Goal: Transaction & Acquisition: Purchase product/service

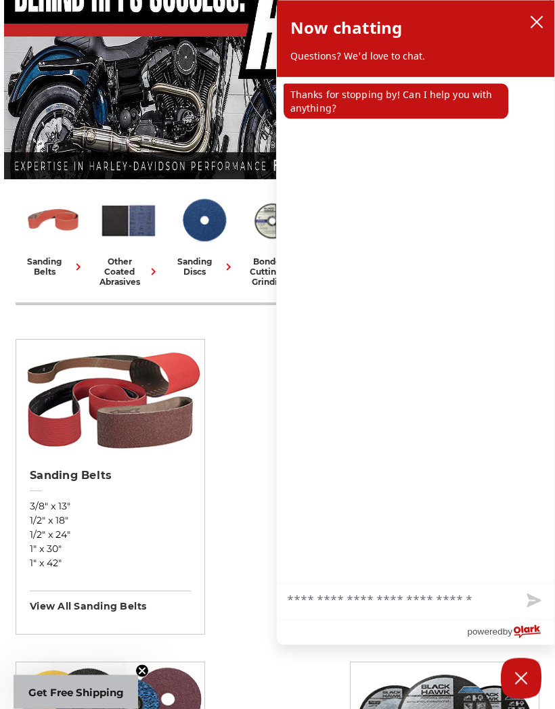
scroll to position [190, 0]
click at [539, 28] on icon "close chatbox" at bounding box center [537, 23] width 14 height 14
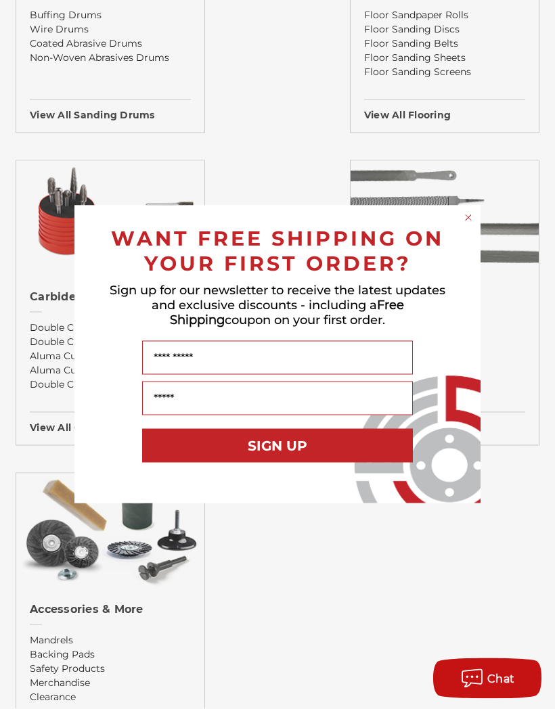
scroll to position [1964, 0]
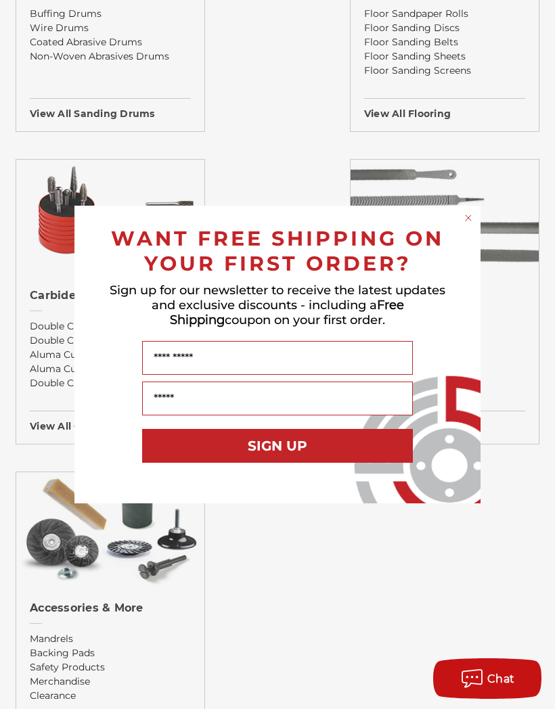
click at [476, 236] on form "WANT FREE SHIPPING ON YOUR FIRST ORDER? Sign up for our newsletter to receive t…" at bounding box center [277, 355] width 406 height 298
click at [468, 225] on circle "Close dialog" at bounding box center [468, 218] width 13 height 13
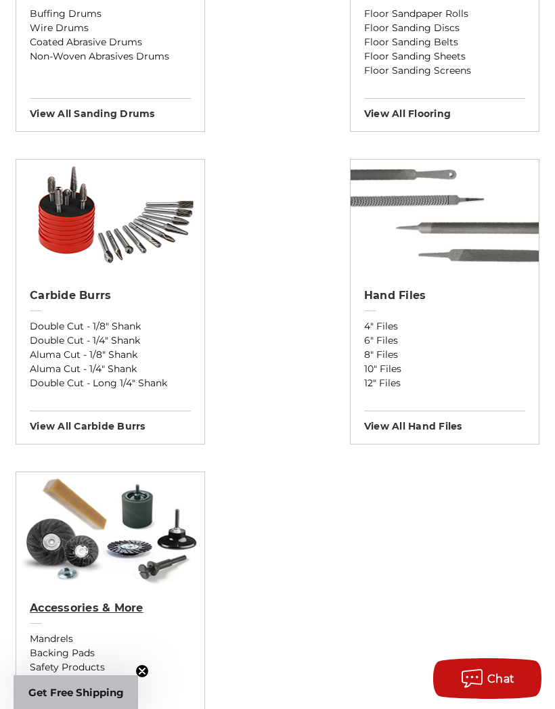
click at [126, 614] on h2 "Accessories & More" at bounding box center [110, 609] width 161 height 14
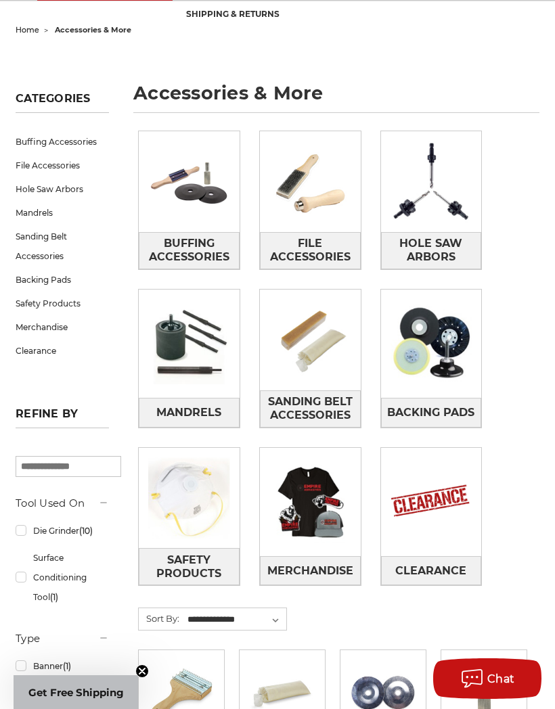
scroll to position [131, 0]
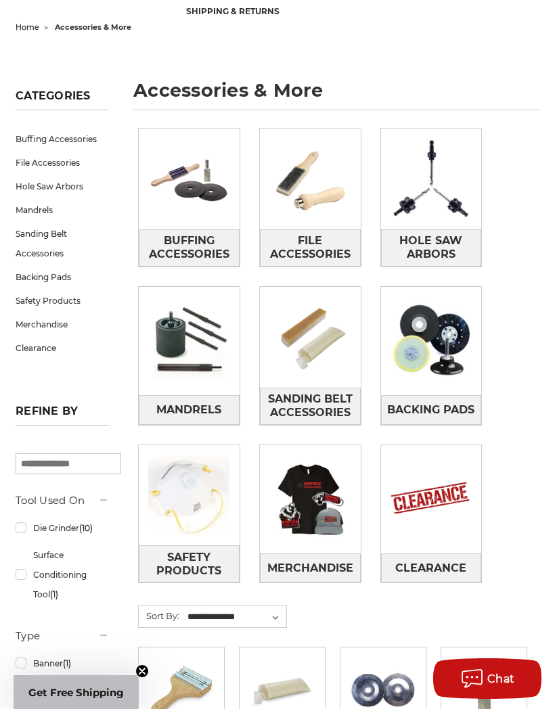
click at [441, 410] on span "Backing Pads" at bounding box center [430, 410] width 87 height 23
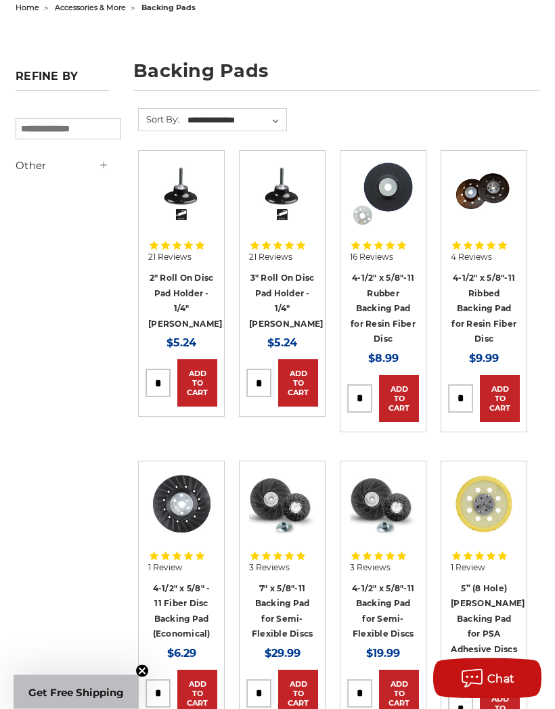
scroll to position [152, 0]
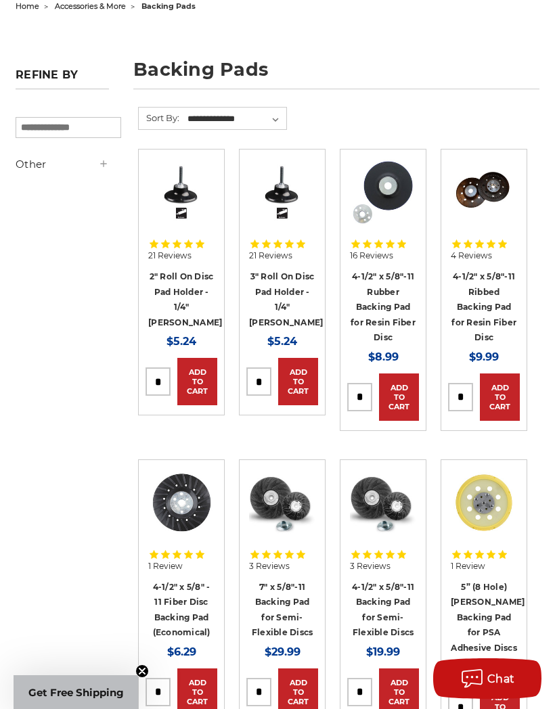
click at [286, 286] on link "3" Roll On Disc Pad Holder - 1/4" [PERSON_NAME]" at bounding box center [286, 299] width 74 height 56
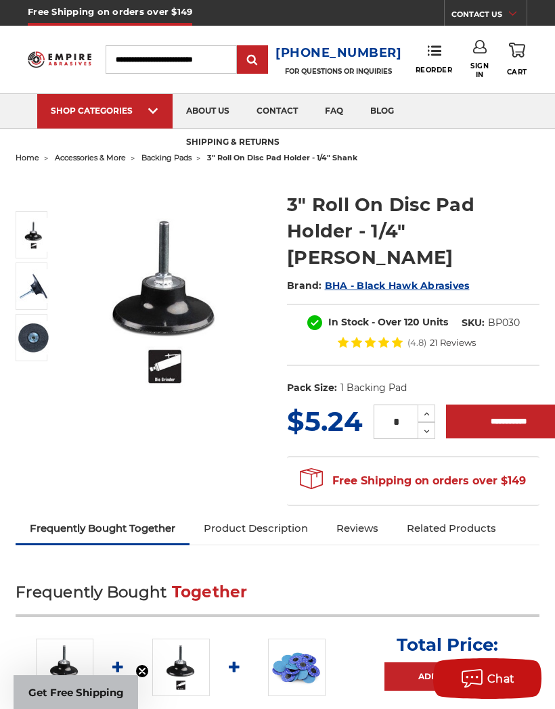
click at [36, 343] on img at bounding box center [33, 338] width 34 height 34
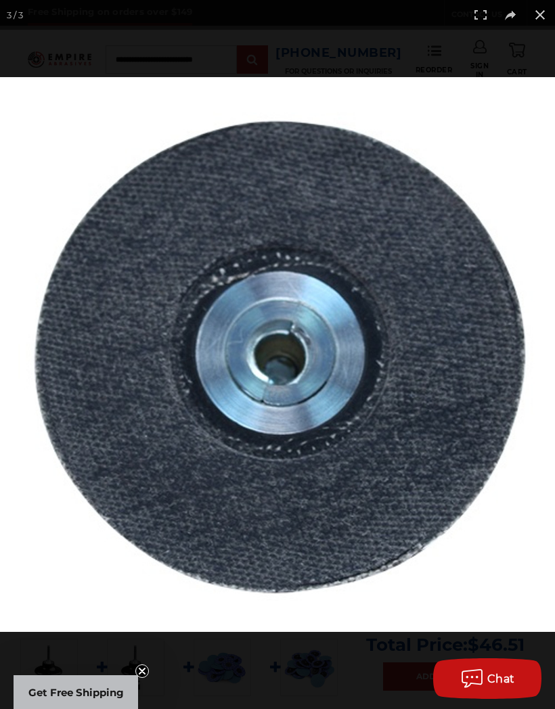
click at [549, 11] on button at bounding box center [540, 15] width 30 height 30
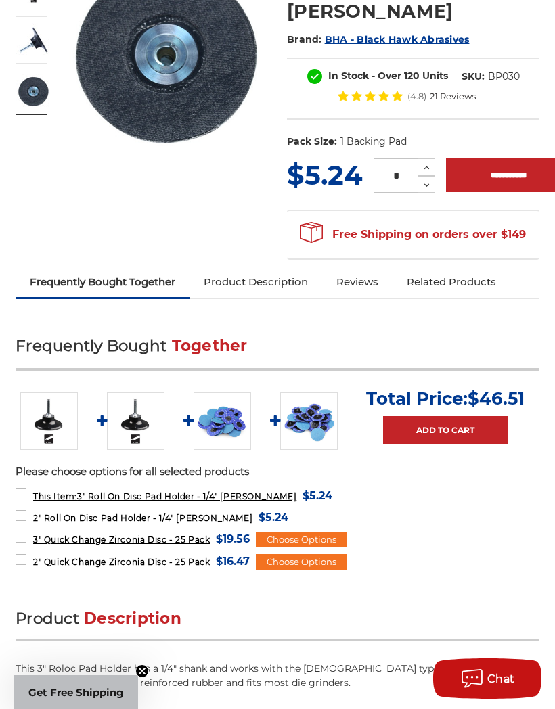
scroll to position [246, 0]
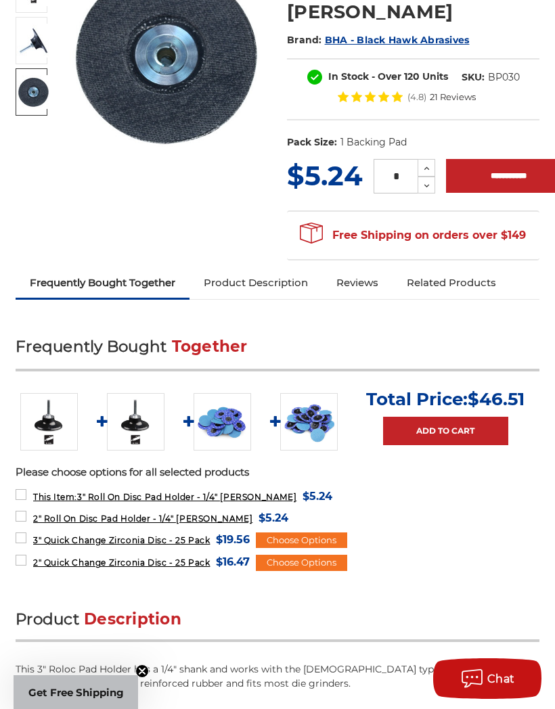
click at [311, 393] on img at bounding box center [309, 422] width 58 height 58
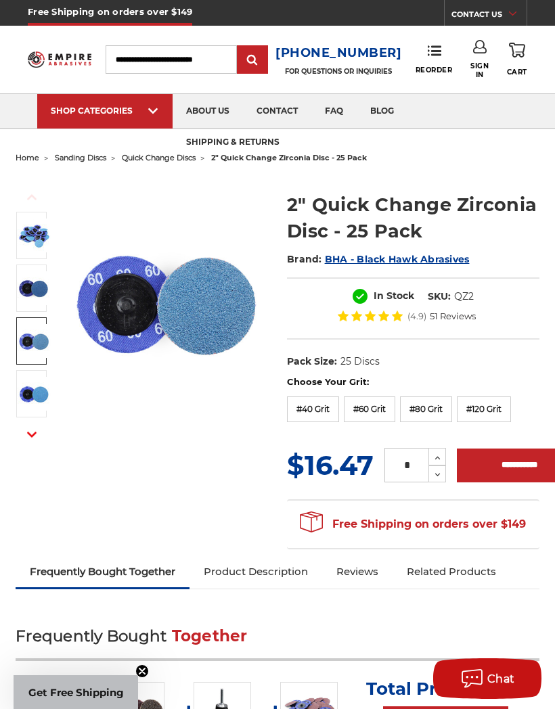
click at [43, 340] on img at bounding box center [34, 341] width 34 height 34
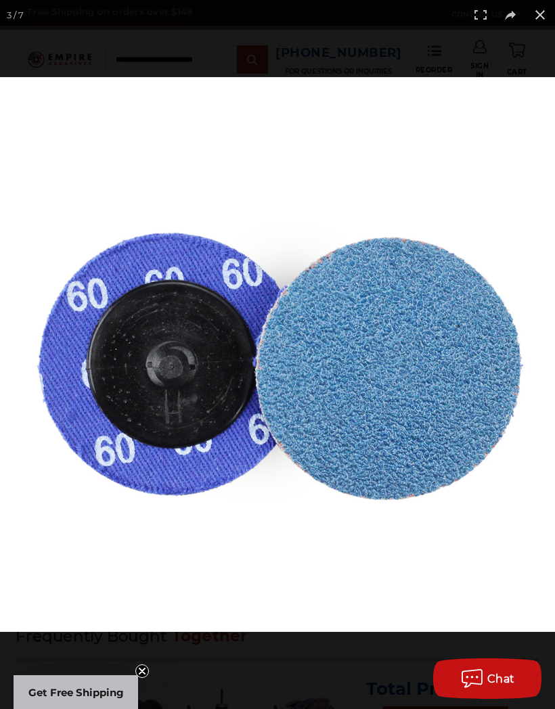
click at [540, 15] on button at bounding box center [540, 15] width 30 height 30
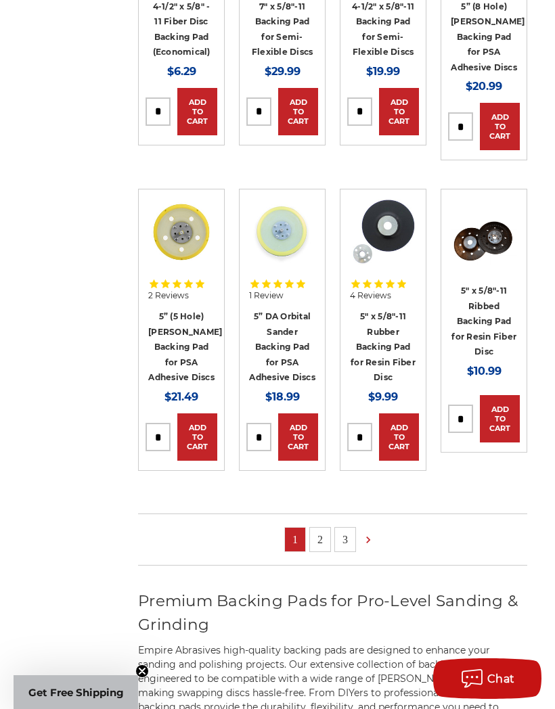
scroll to position [744, 0]
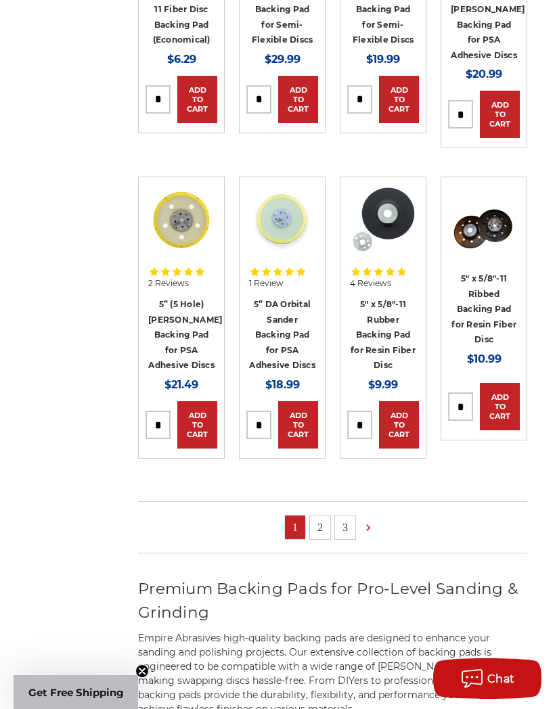
click at [320, 540] on link "2" at bounding box center [320, 528] width 20 height 24
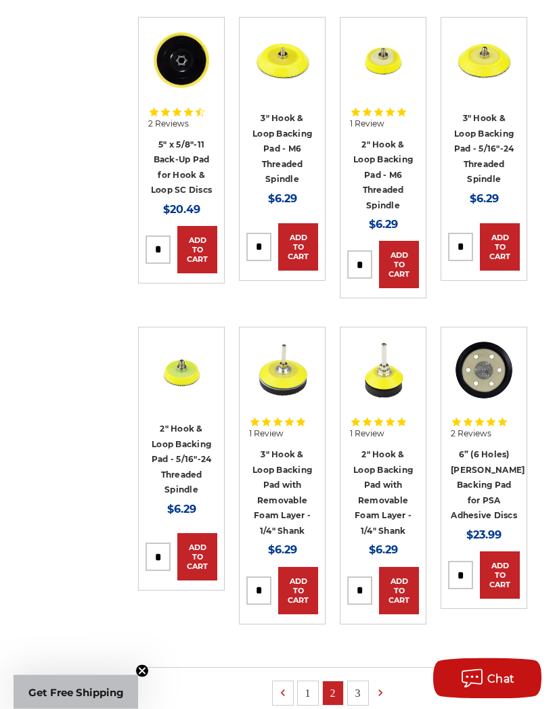
scroll to position [595, 0]
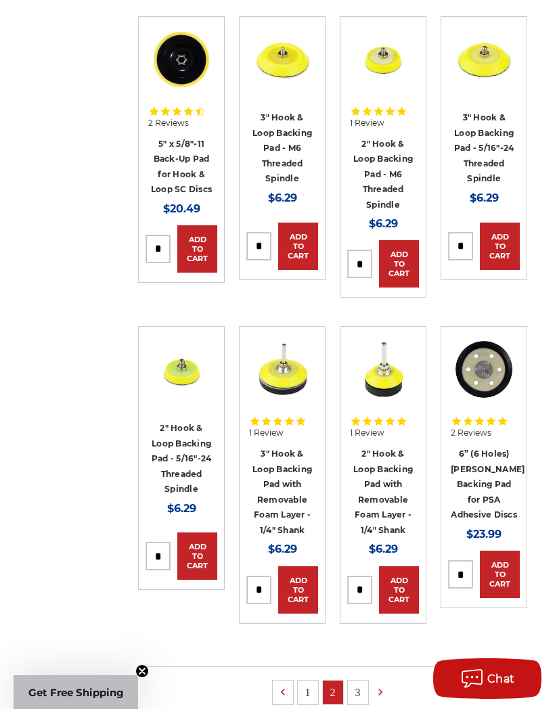
click at [366, 681] on link "3" at bounding box center [358, 693] width 20 height 24
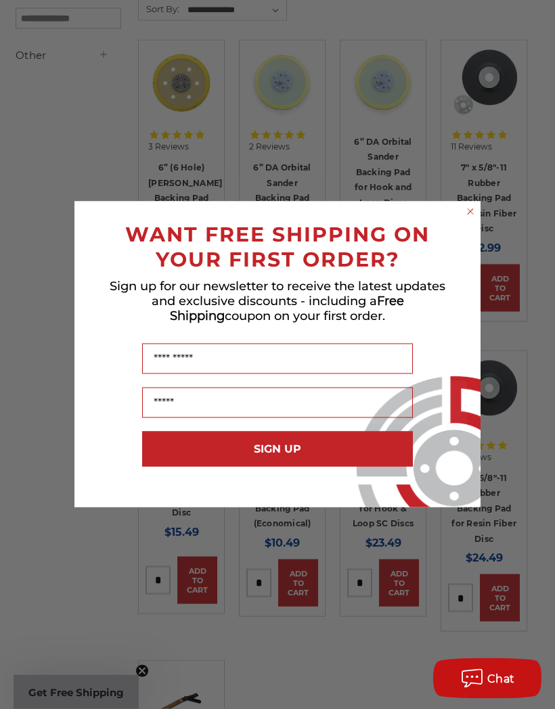
scroll to position [261, 0]
click at [475, 219] on circle "Close dialog" at bounding box center [470, 212] width 13 height 13
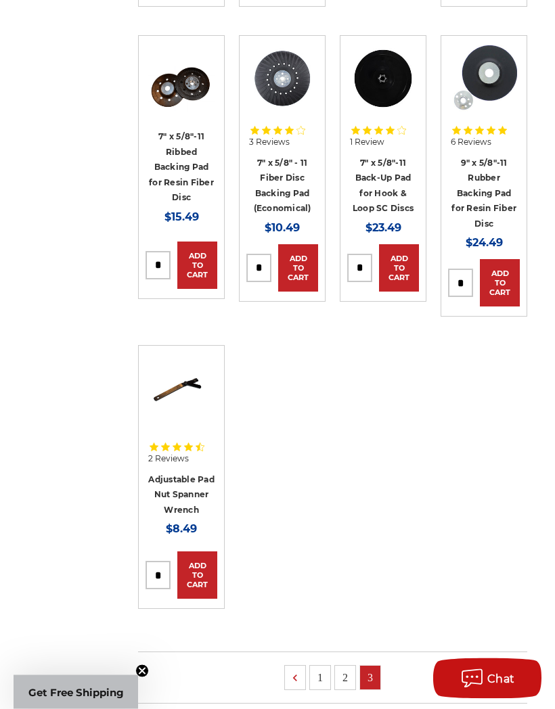
click at [350, 691] on link "2" at bounding box center [345, 679] width 20 height 24
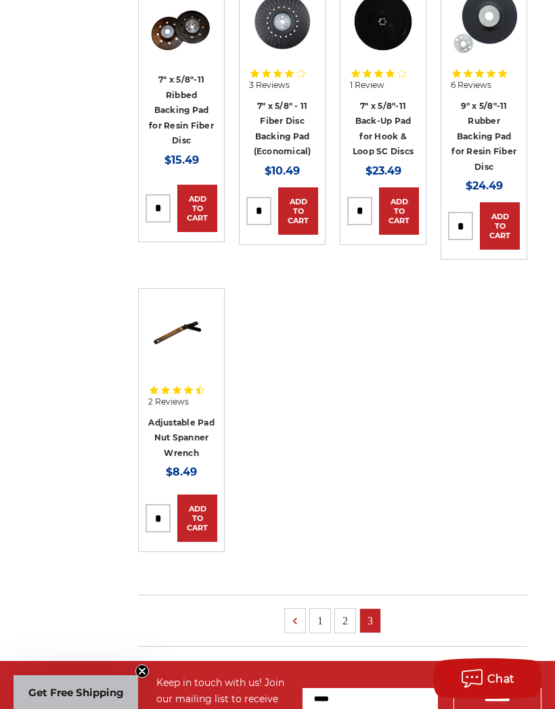
click at [347, 633] on link "2" at bounding box center [345, 621] width 20 height 24
click at [349, 633] on link "2" at bounding box center [345, 621] width 20 height 24
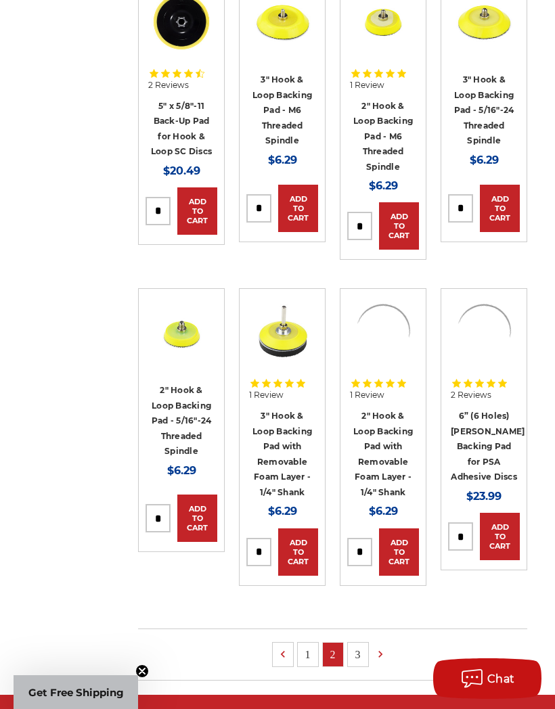
scroll to position [0, 0]
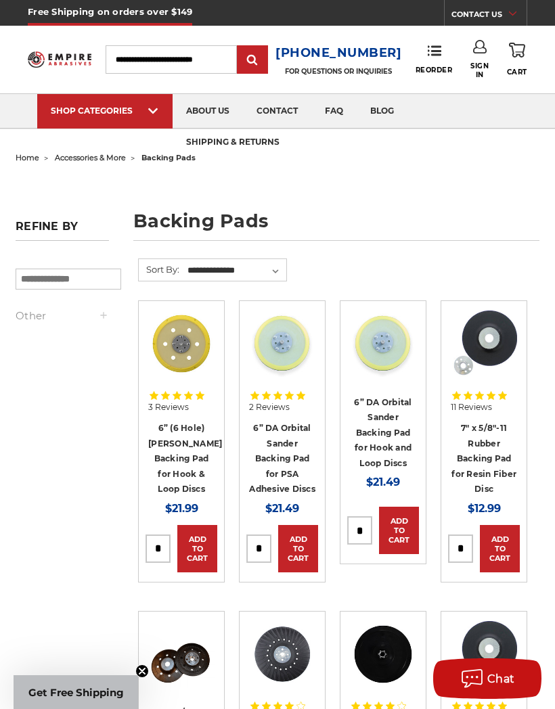
scroll to position [653, 0]
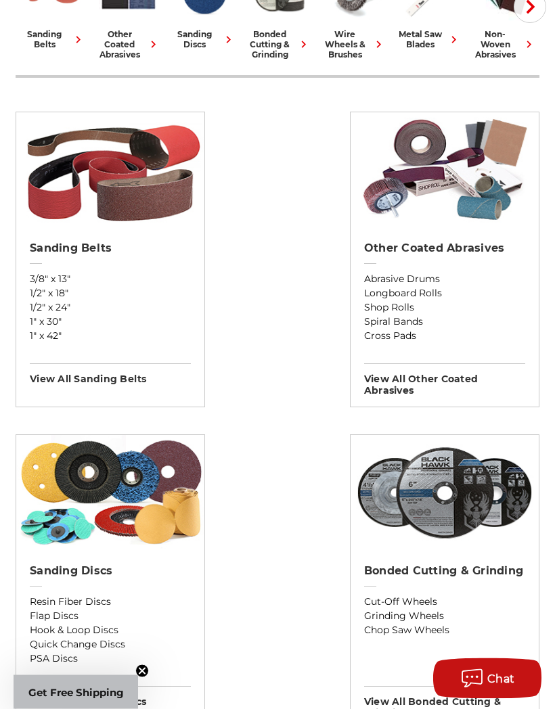
scroll to position [418, 0]
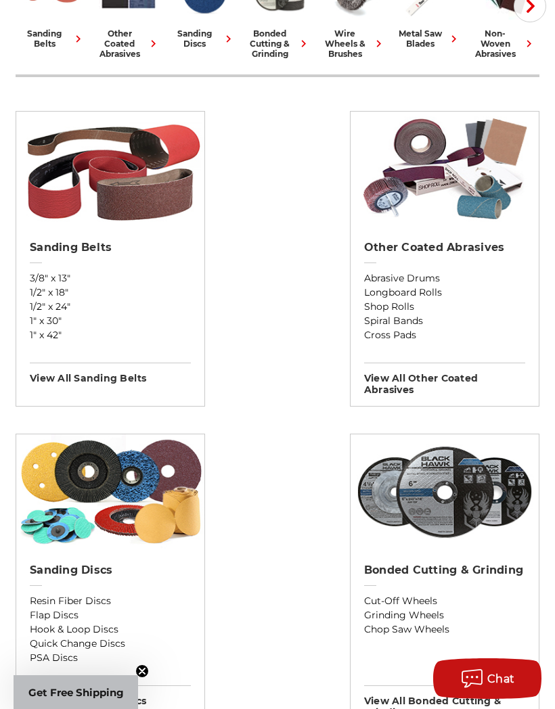
click at [159, 519] on img at bounding box center [110, 492] width 188 height 115
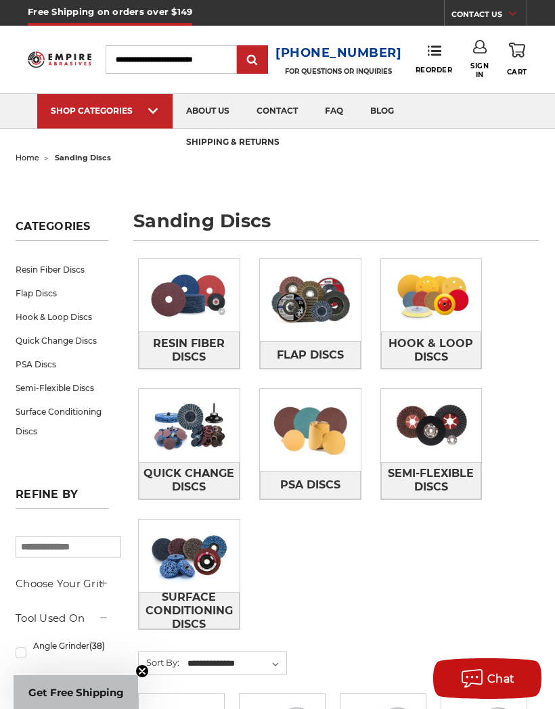
click at [441, 348] on span "Hook & Loop Discs" at bounding box center [432, 350] width 100 height 37
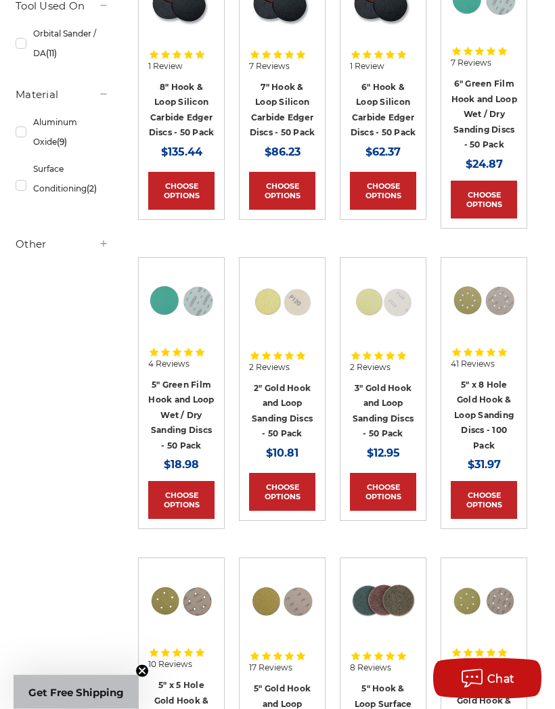
scroll to position [345, 0]
click at [387, 499] on link "Choose Options" at bounding box center [383, 492] width 66 height 38
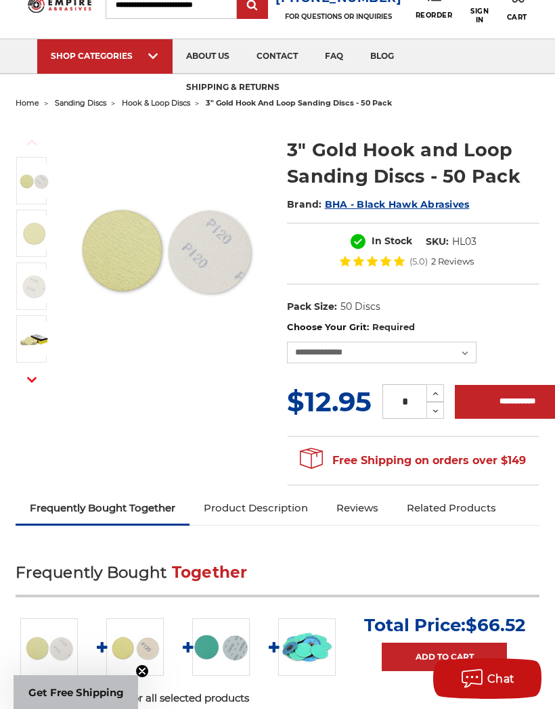
scroll to position [54, 0]
click at [406, 355] on select "**********" at bounding box center [382, 354] width 190 height 22
select select "****"
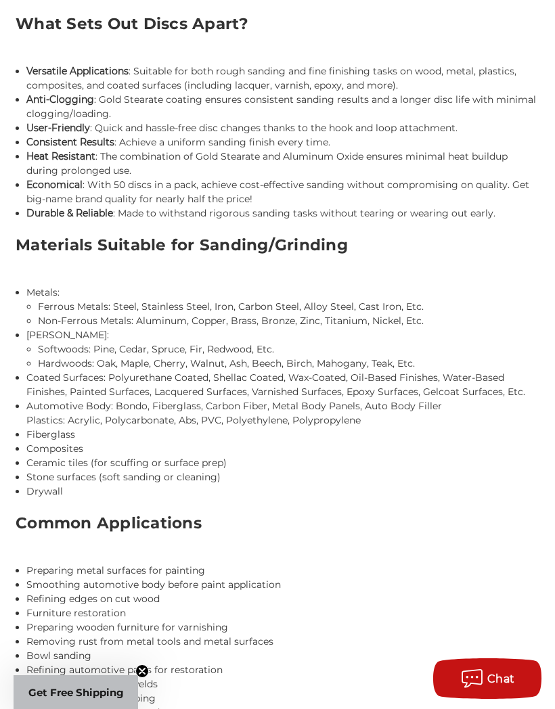
scroll to position [1355, 0]
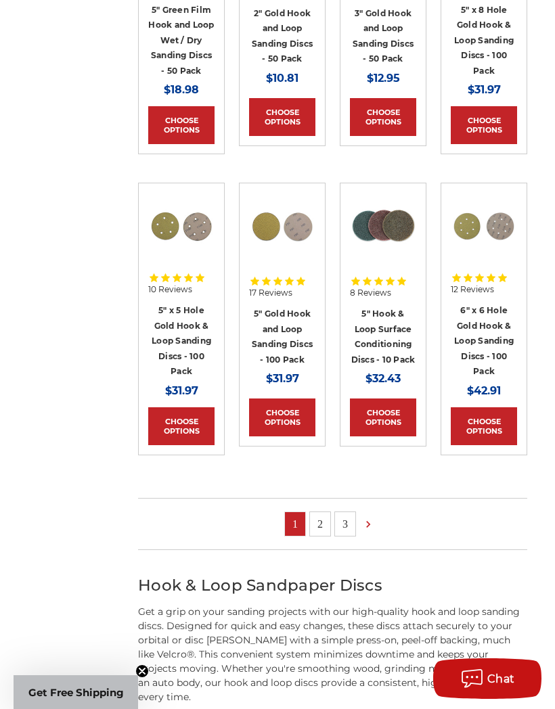
click at [374, 532] on icon at bounding box center [369, 524] width 14 height 15
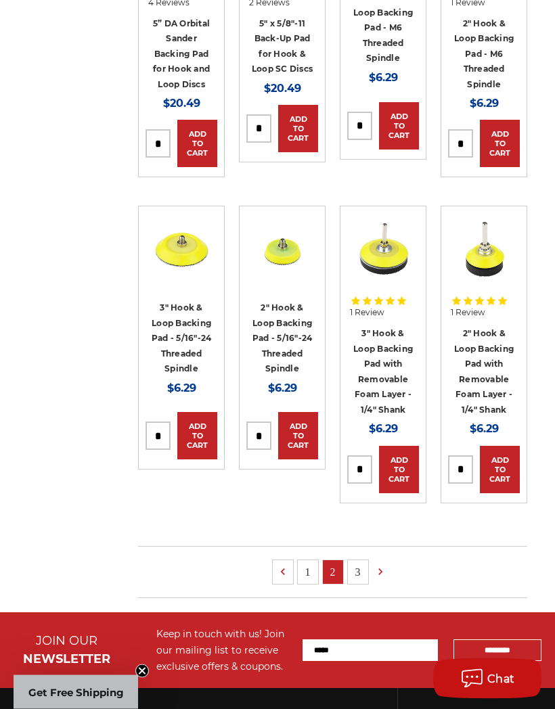
scroll to position [716, 0]
click at [362, 565] on link "3" at bounding box center [358, 573] width 20 height 24
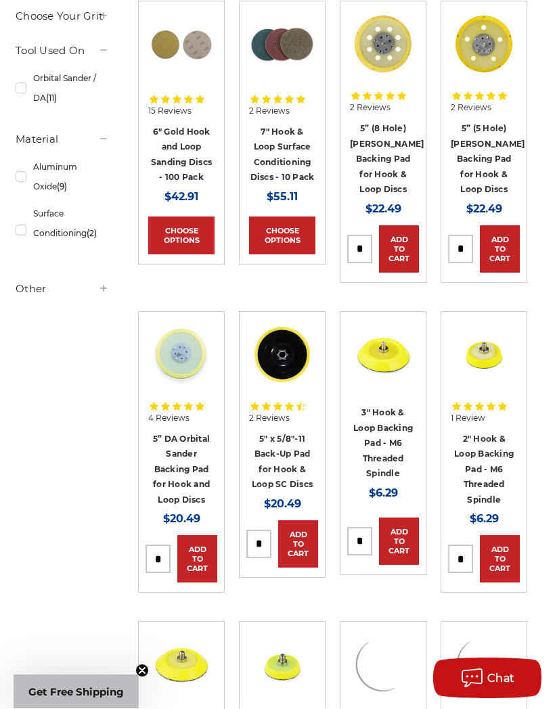
scroll to position [10, 0]
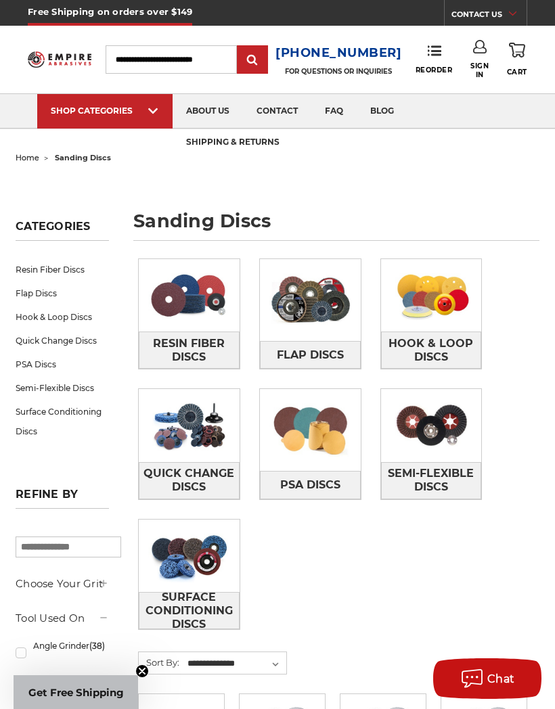
click at [203, 601] on span "Surface Conditioning Discs" at bounding box center [189, 611] width 100 height 50
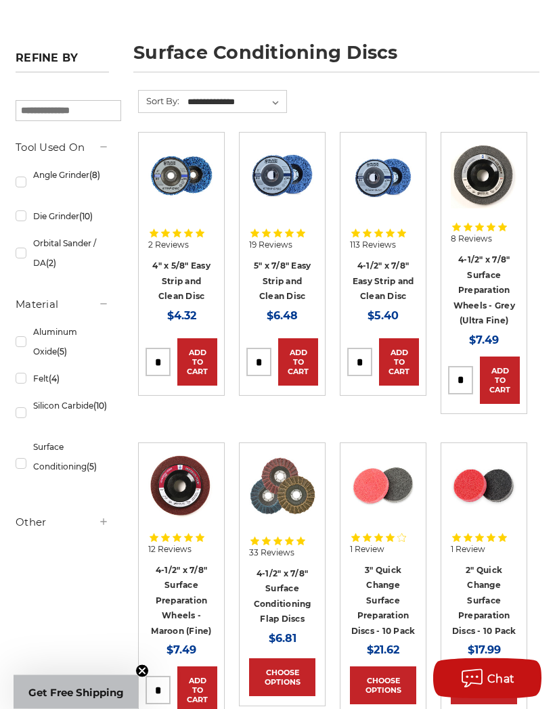
scroll to position [169, 0]
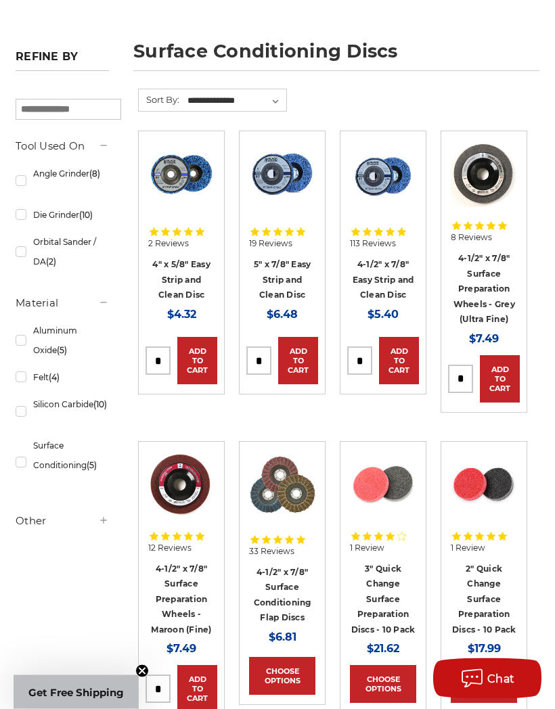
click at [383, 677] on link "Choose Options" at bounding box center [383, 685] width 66 height 38
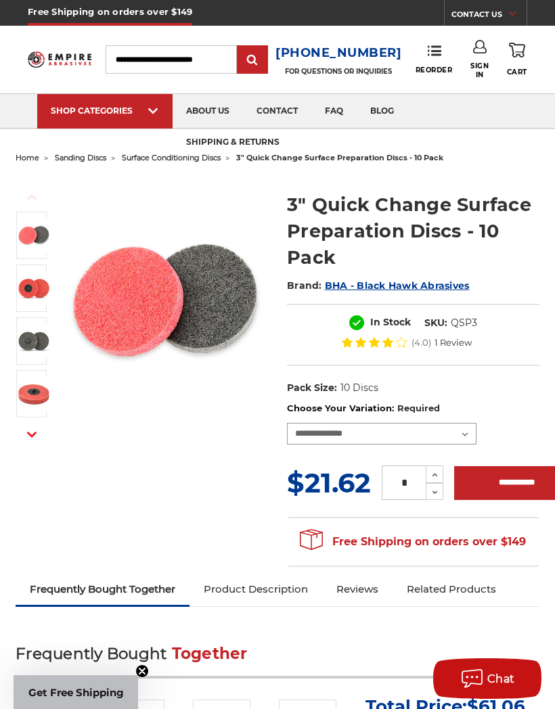
click at [462, 429] on select "**********" at bounding box center [382, 434] width 190 height 22
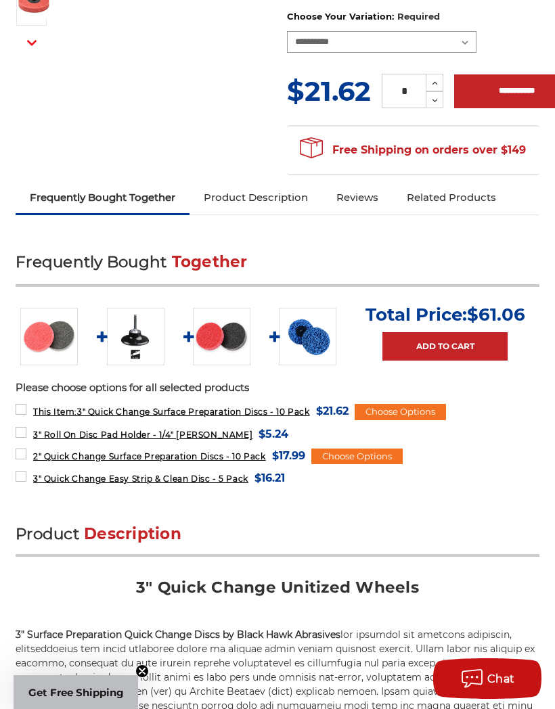
scroll to position [391, 0]
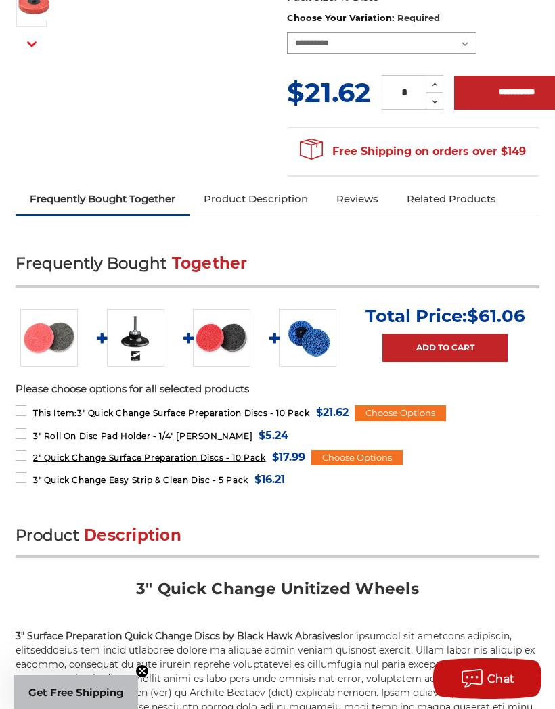
click at [393, 45] on select "**********" at bounding box center [382, 43] width 190 height 22
select select "****"
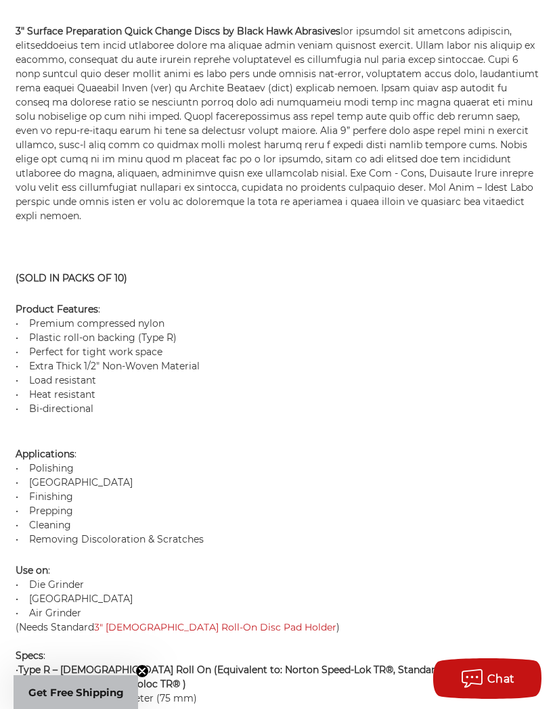
scroll to position [995, 0]
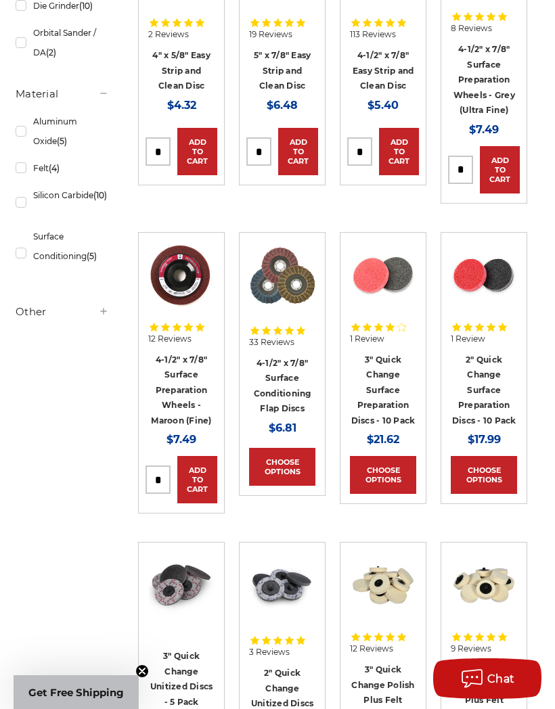
scroll to position [378, 0]
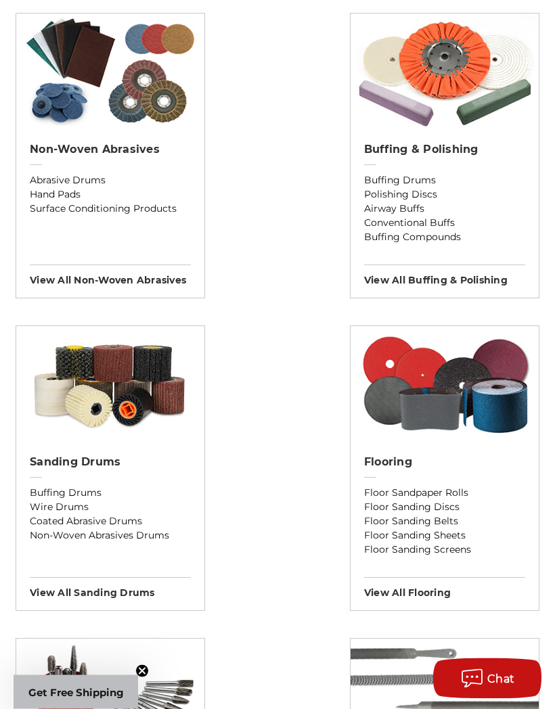
scroll to position [1485, 0]
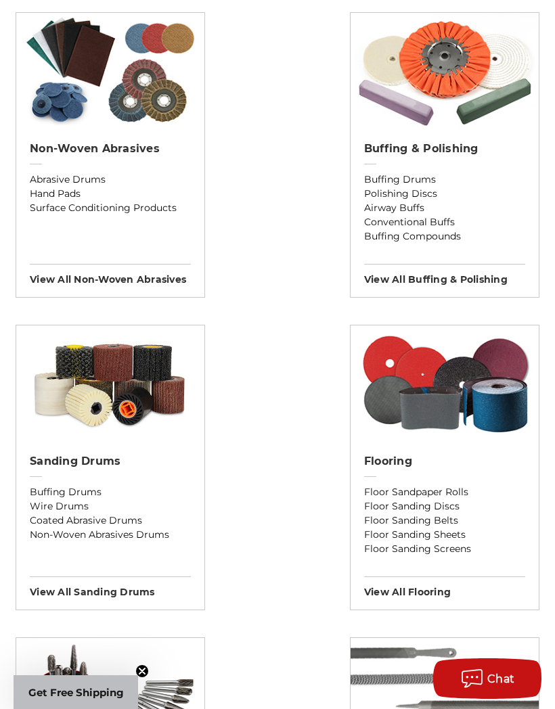
click at [133, 409] on img at bounding box center [110, 383] width 188 height 115
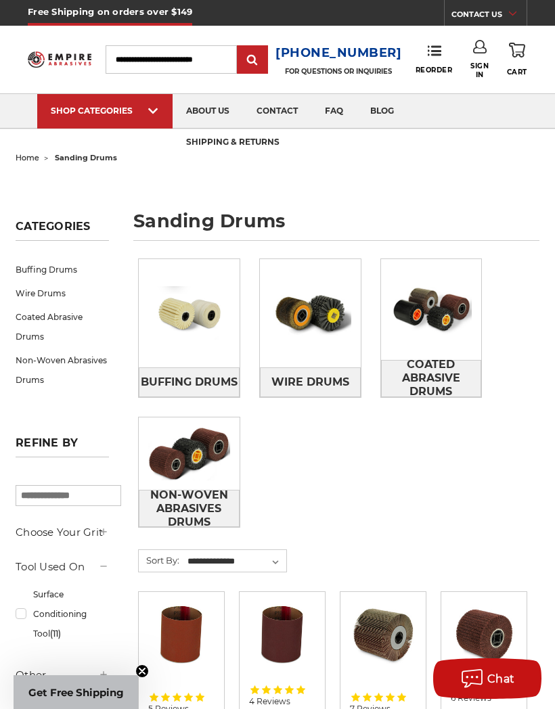
click at [439, 378] on span "Coated Abrasive Drums" at bounding box center [432, 378] width 100 height 50
click at [326, 378] on span "Wire Drums" at bounding box center [310, 382] width 78 height 23
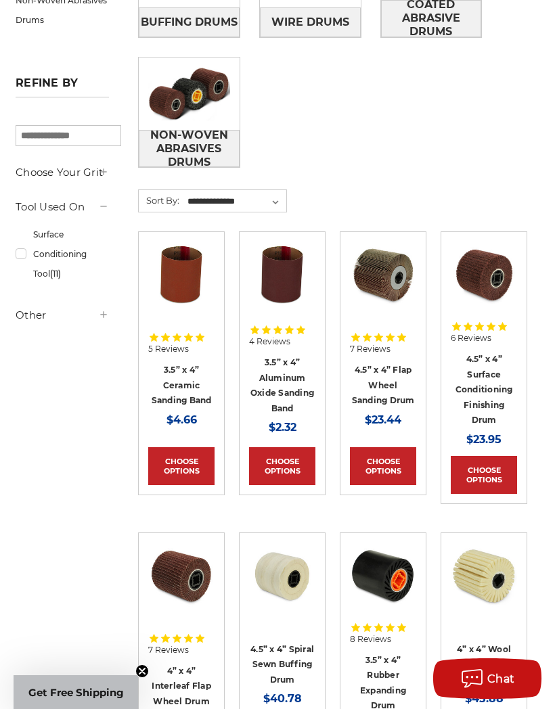
scroll to position [358, 0]
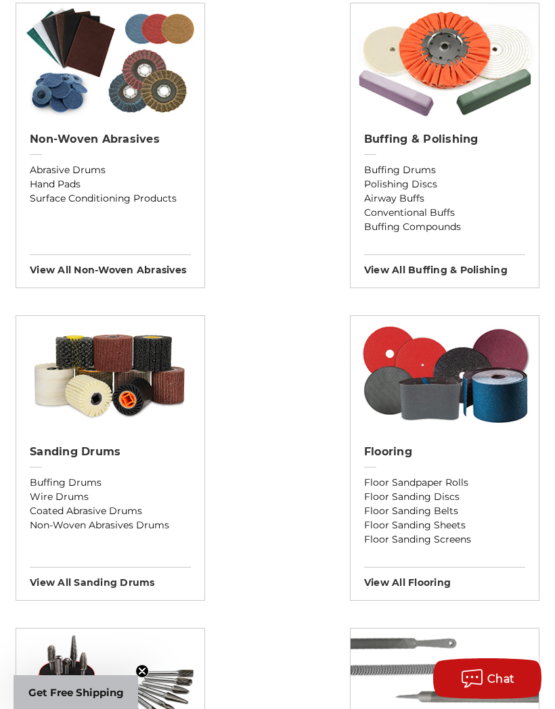
scroll to position [1487, 0]
